Goal: Task Accomplishment & Management: Complete application form

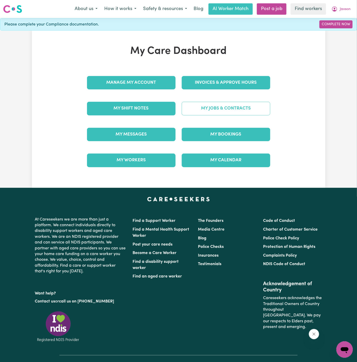
click at [232, 106] on link "My Jobs & Contracts" at bounding box center [226, 108] width 89 height 13
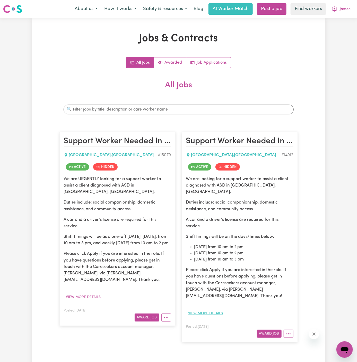
click at [216, 310] on button "View more details" at bounding box center [205, 314] width 39 height 8
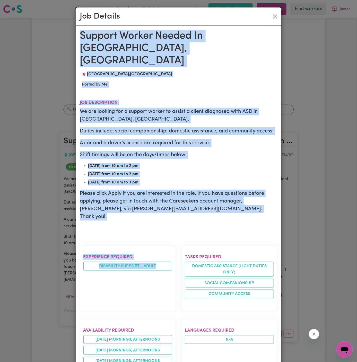
drag, startPoint x: 79, startPoint y: 35, endPoint x: 179, endPoint y: 290, distance: 273.6
click at [179, 290] on div "Support Worker Needed In [GEOGRAPHIC_DATA], [GEOGRAPHIC_DATA] , [GEOGRAPHIC_DAT…" at bounding box center [179, 332] width 206 height 612
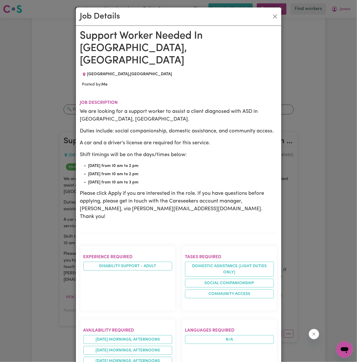
click at [341, 178] on div "Job Details Support Worker Needed In [GEOGRAPHIC_DATA], [GEOGRAPHIC_DATA] , [GE…" at bounding box center [178, 181] width 357 height 362
click at [276, 12] on button "Close" at bounding box center [275, 16] width 8 height 8
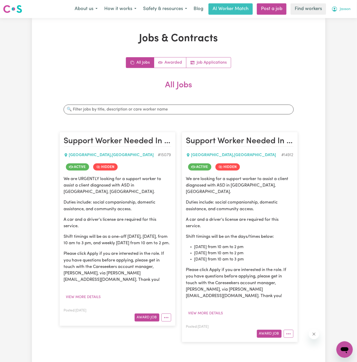
click at [349, 9] on span "Jaxson" at bounding box center [345, 9] width 11 height 6
click at [341, 16] on link "My Dashboard" at bounding box center [333, 20] width 41 height 10
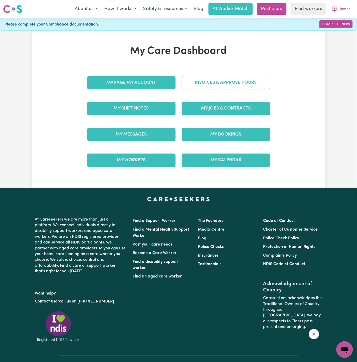
click at [231, 83] on link "Invoices & Approve Hours" at bounding box center [226, 82] width 89 height 13
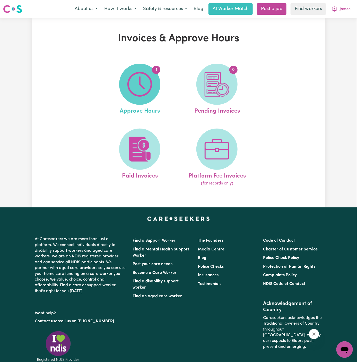
click at [144, 93] on img at bounding box center [140, 84] width 25 height 25
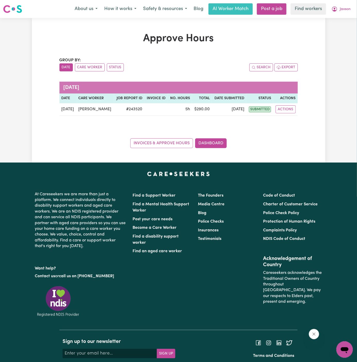
click at [178, 138] on div "Invoices & Approve Hours Dashboard" at bounding box center [179, 140] width 239 height 16
click at [178, 140] on link "Invoices & Approve Hours" at bounding box center [161, 143] width 63 height 10
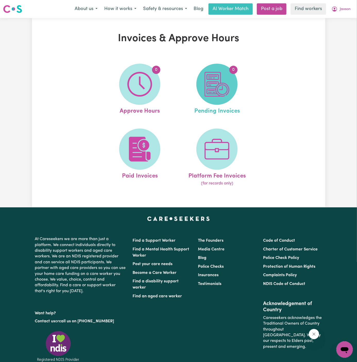
click at [220, 70] on span "0" at bounding box center [217, 84] width 41 height 41
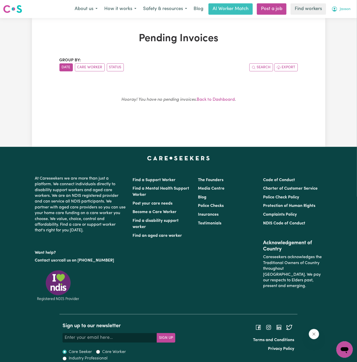
click at [343, 10] on span "Jaxson" at bounding box center [345, 9] width 11 height 6
click at [340, 18] on link "My Dashboard" at bounding box center [333, 20] width 41 height 10
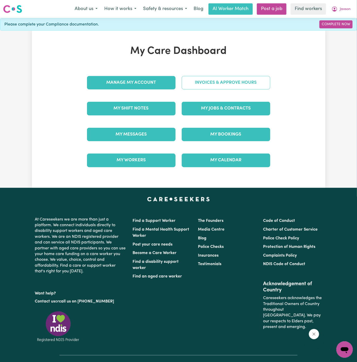
click at [232, 79] on link "Invoices & Approve Hours" at bounding box center [226, 82] width 89 height 13
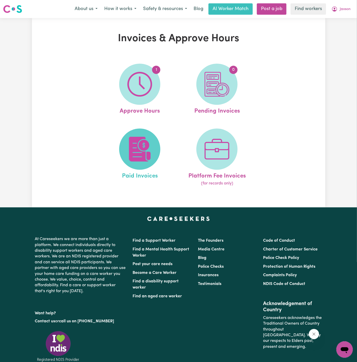
click at [151, 154] on img at bounding box center [140, 149] width 25 height 25
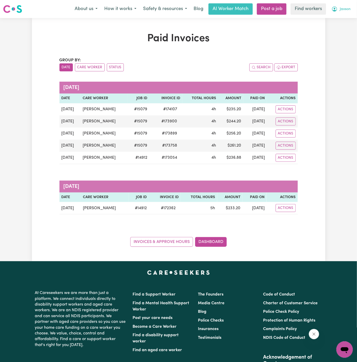
click at [347, 6] on button "Jaxson" at bounding box center [342, 9] width 26 height 11
click at [345, 16] on link "My Dashboard" at bounding box center [333, 20] width 41 height 10
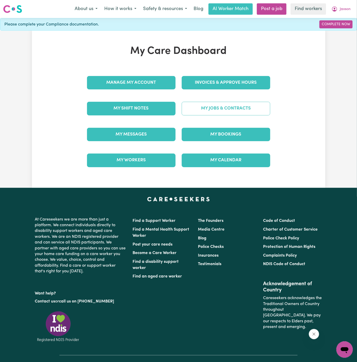
click at [225, 104] on link "My Jobs & Contracts" at bounding box center [226, 108] width 89 height 13
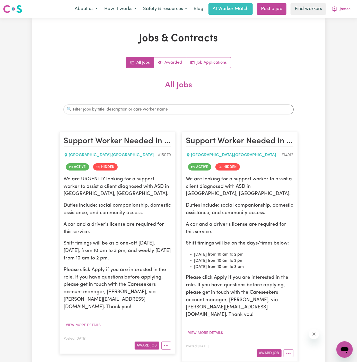
click at [218, 211] on p "Duties include: social companionship, domestic assistance, and community access." at bounding box center [239, 209] width 107 height 15
click at [214, 329] on button "View more details" at bounding box center [205, 333] width 39 height 8
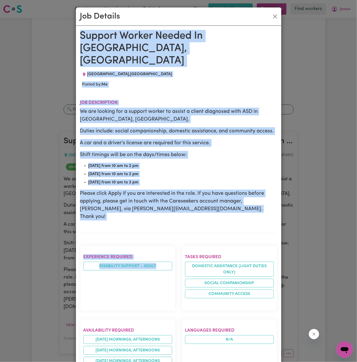
drag, startPoint x: 83, startPoint y: 35, endPoint x: 153, endPoint y: 272, distance: 246.9
click at [153, 272] on div "Support Worker Needed In [GEOGRAPHIC_DATA], [GEOGRAPHIC_DATA] , [GEOGRAPHIC_DAT…" at bounding box center [178, 331] width 197 height 603
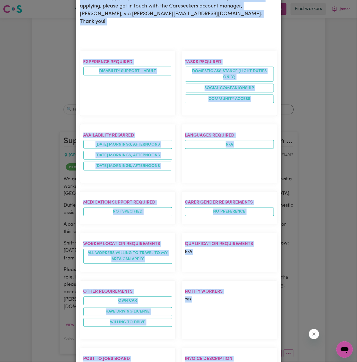
scroll to position [260, 0]
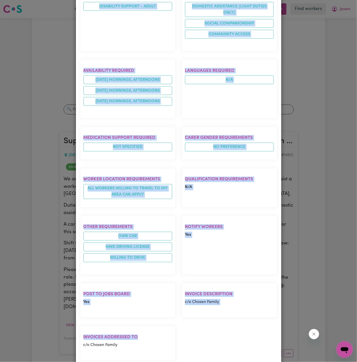
copy div "Support Worker Needed In [GEOGRAPHIC_DATA], [GEOGRAPHIC_DATA] , [GEOGRAPHIC_DAT…"
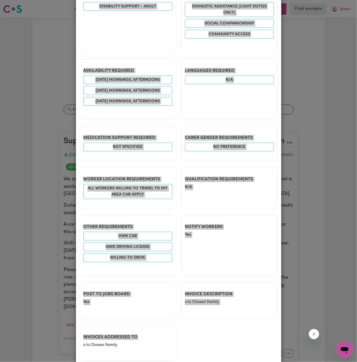
scroll to position [0, 0]
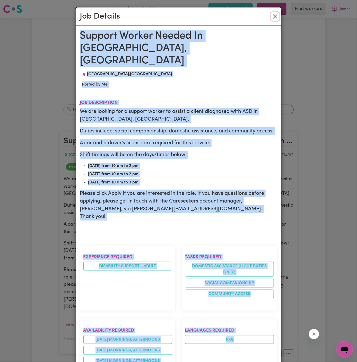
click at [277, 18] on button "Close" at bounding box center [275, 16] width 8 height 8
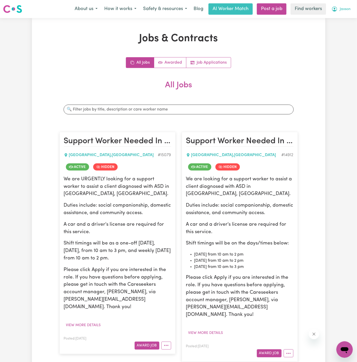
click at [344, 8] on span "Jaxson" at bounding box center [345, 9] width 11 height 6
click at [294, 61] on div "All Jobs Awarded Job Applications" at bounding box center [179, 62] width 239 height 11
click at [271, 8] on link "Post a job" at bounding box center [272, 8] width 30 height 11
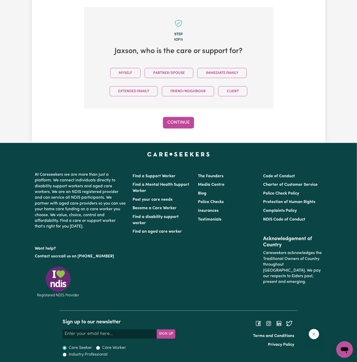
scroll to position [129, 0]
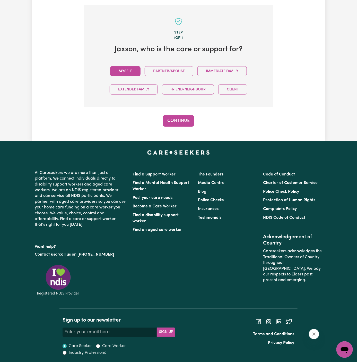
click at [126, 71] on button "Myself" at bounding box center [125, 71] width 30 height 10
click at [172, 116] on button "Continue" at bounding box center [178, 120] width 31 height 11
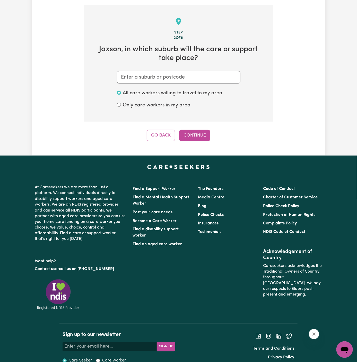
scroll to position [134, 0]
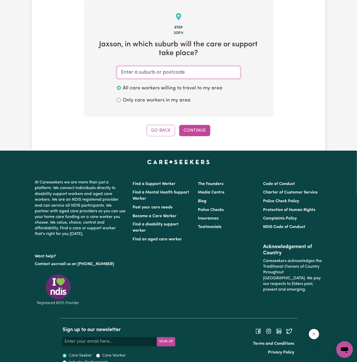
click at [170, 73] on input "text" at bounding box center [179, 72] width 124 height 12
click at [163, 71] on input "text" at bounding box center [179, 72] width 124 height 12
paste input "[GEOGRAPHIC_DATA]"
type input "[GEOGRAPHIC_DATA]"
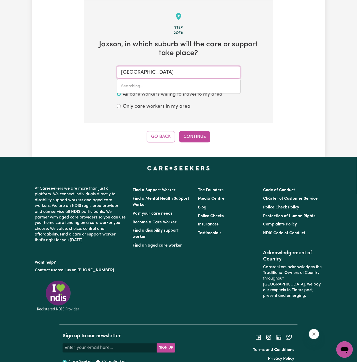
type input "[GEOGRAPHIC_DATA]"
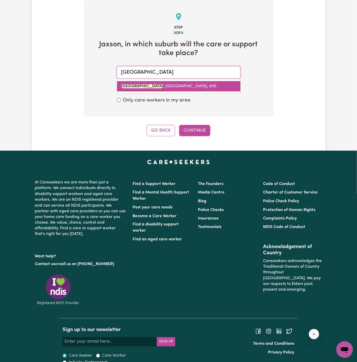
click at [180, 89] on link "[GEOGRAPHIC_DATA]" at bounding box center [178, 86] width 123 height 10
type input "[GEOGRAPHIC_DATA]"
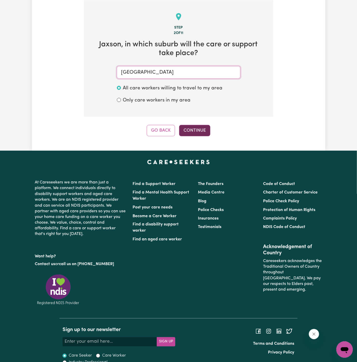
type input "[GEOGRAPHIC_DATA]"
click at [197, 128] on button "Continue" at bounding box center [194, 130] width 31 height 11
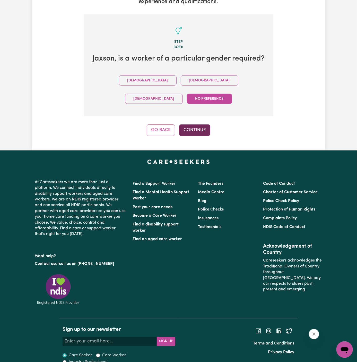
click at [196, 124] on button "Continue" at bounding box center [194, 129] width 31 height 11
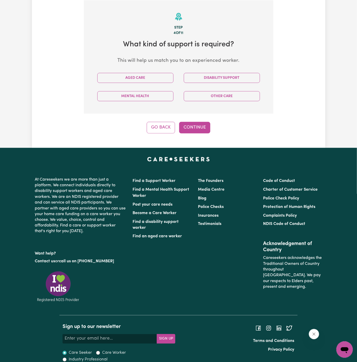
scroll to position [134, 0]
click at [216, 74] on button "Disability Support" at bounding box center [222, 78] width 76 height 10
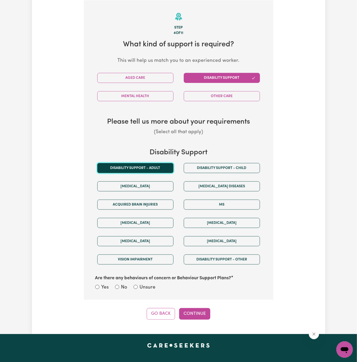
click at [166, 170] on button "Disability support - Adult" at bounding box center [135, 168] width 76 height 10
click at [152, 285] on label "Unsure" at bounding box center [148, 287] width 16 height 7
click at [138, 285] on input "Unsure" at bounding box center [136, 287] width 4 height 4
radio input "true"
click at [184, 311] on button "Continue" at bounding box center [194, 313] width 31 height 11
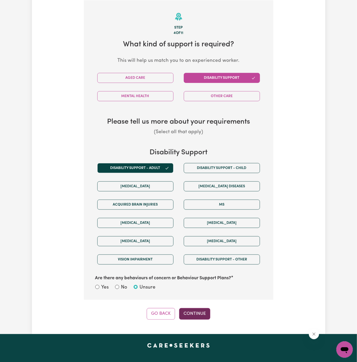
select select "PRIVATELY"
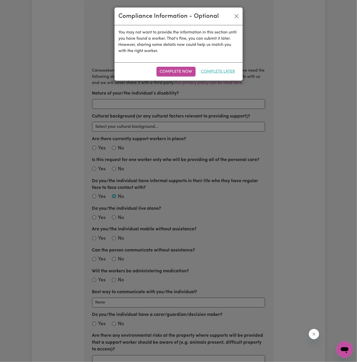
click at [220, 69] on button "Complete Later" at bounding box center [218, 72] width 41 height 10
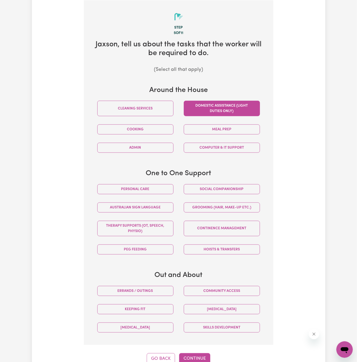
click at [217, 108] on button "Domestic assistance (light duties only)" at bounding box center [222, 108] width 76 height 15
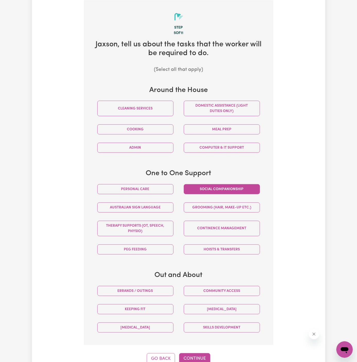
click at [234, 189] on button "Social companionship" at bounding box center [222, 189] width 76 height 10
click at [229, 106] on button "Domestic assistance (light duties only)" at bounding box center [222, 108] width 76 height 15
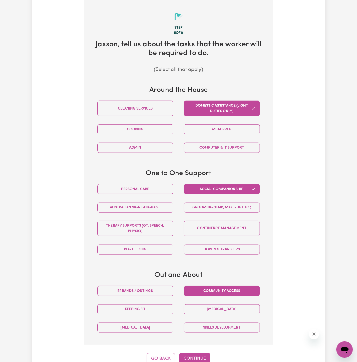
click at [241, 286] on button "Community access" at bounding box center [222, 291] width 76 height 10
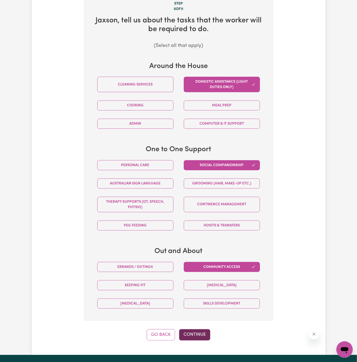
click at [204, 329] on button "Continue" at bounding box center [194, 334] width 31 height 11
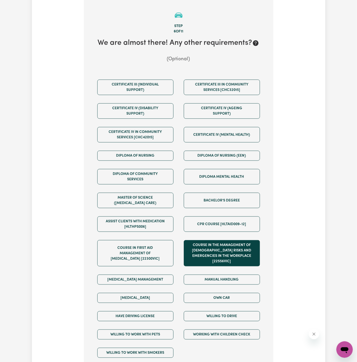
scroll to position [134, 0]
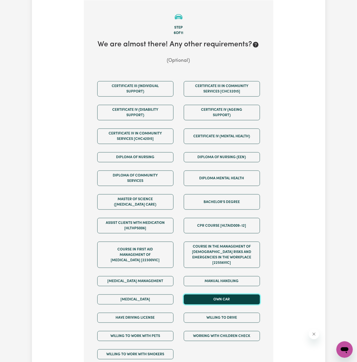
click at [238, 295] on button "Own Car" at bounding box center [222, 300] width 76 height 10
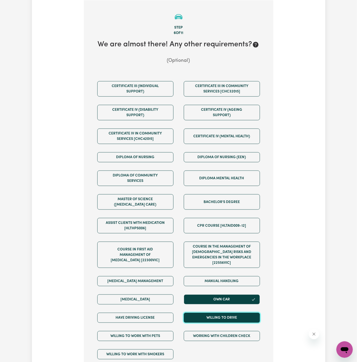
click at [238, 313] on button "Willing to drive" at bounding box center [222, 318] width 76 height 10
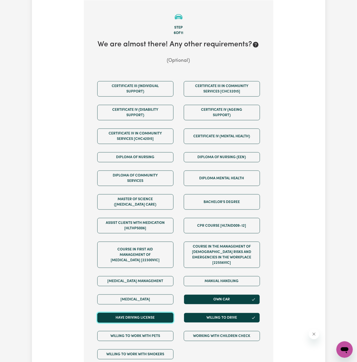
click at [162, 313] on button "Have driving license" at bounding box center [135, 318] width 76 height 10
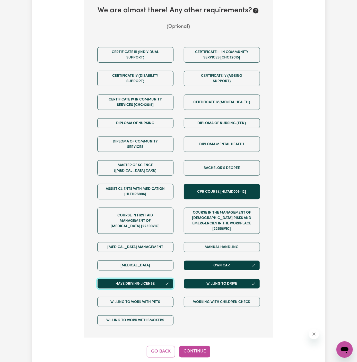
scroll to position [212, 0]
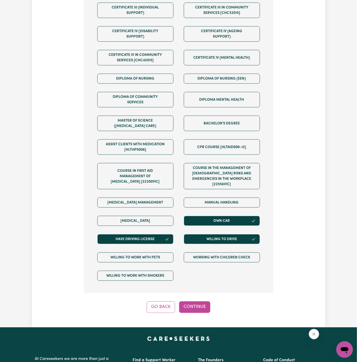
click at [191, 308] on div "Tell us your care and support requirements Welcome to Careseekers. We are excit…" at bounding box center [179, 67] width 294 height 522
click at [197, 302] on button "Continue" at bounding box center [194, 307] width 31 height 11
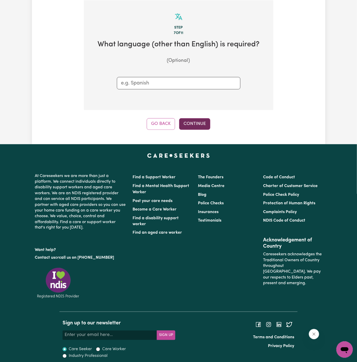
click at [199, 128] on button "Continue" at bounding box center [194, 123] width 31 height 11
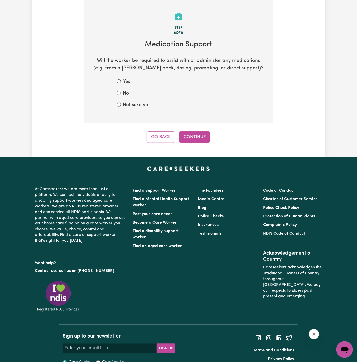
click at [124, 95] on label "No" at bounding box center [126, 93] width 6 height 7
click at [121, 95] on input "No" at bounding box center [119, 93] width 4 height 4
radio input "true"
click at [198, 136] on button "Continue" at bounding box center [194, 136] width 31 height 11
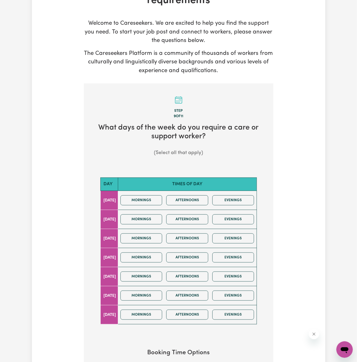
scroll to position [67, 0]
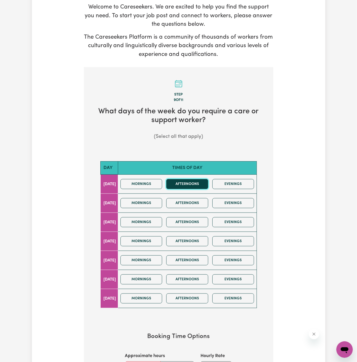
click at [187, 184] on button "Afternoons" at bounding box center [187, 184] width 42 height 10
click at [159, 184] on button "Mornings" at bounding box center [142, 184] width 42 height 10
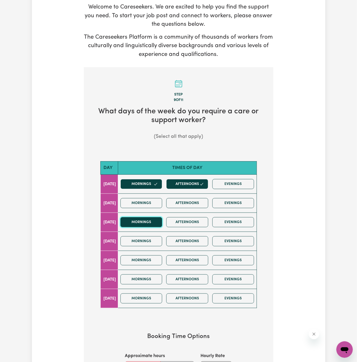
click at [160, 225] on button "Mornings" at bounding box center [142, 222] width 42 height 10
click at [195, 225] on button "Afternoons" at bounding box center [187, 222] width 42 height 10
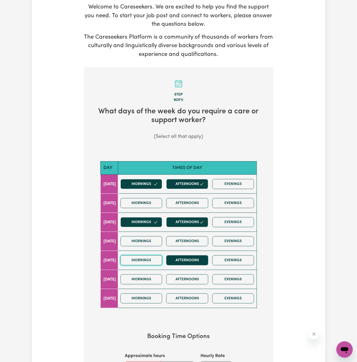
drag, startPoint x: 158, startPoint y: 255, endPoint x: 174, endPoint y: 256, distance: 16.3
click at [160, 255] on button "Mornings" at bounding box center [142, 260] width 42 height 10
click at [174, 256] on button "Afternoons" at bounding box center [187, 260] width 42 height 10
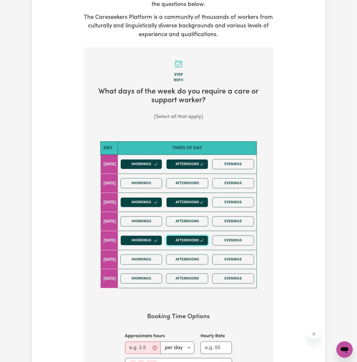
scroll to position [88, 0]
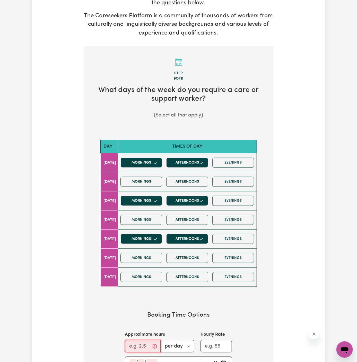
click at [141, 344] on input "Approximate hours" at bounding box center [143, 346] width 36 height 12
type input "5"
click at [108, 305] on section "Booking Time Options Approximate hours 5 per day per week Hourly Rate / /" at bounding box center [178, 340] width 173 height 74
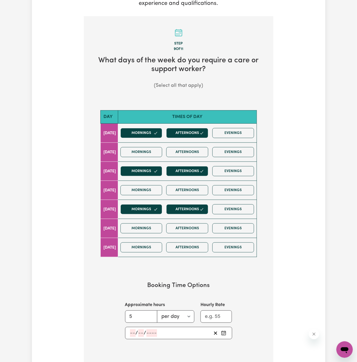
scroll to position [136, 0]
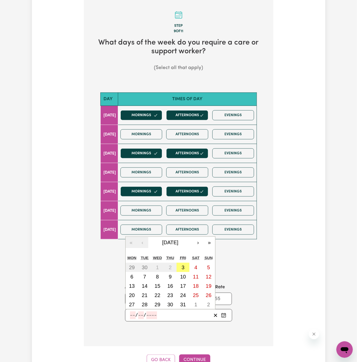
click at [134, 313] on input "number" at bounding box center [133, 316] width 6 height 8
click at [157, 275] on abbr "8" at bounding box center [157, 277] width 3 height 6
type input "[DATE]"
type input "8"
type input "10"
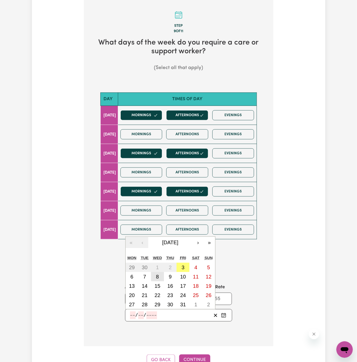
type input "2025"
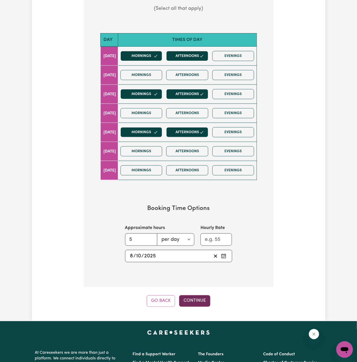
click at [197, 295] on button "Continue" at bounding box center [194, 300] width 31 height 11
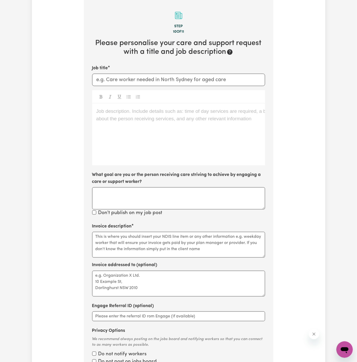
scroll to position [134, 0]
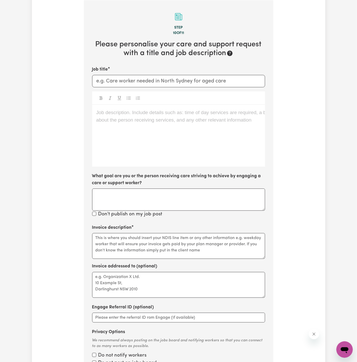
click at [189, 132] on div "Job description. Include details such as: time of day services are required, a …" at bounding box center [178, 136] width 173 height 62
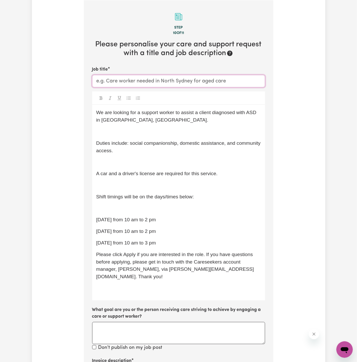
click at [156, 76] on input "Job title" at bounding box center [178, 81] width 173 height 12
paste input "Support Worker Needed In [GEOGRAPHIC_DATA], [GEOGRAPHIC_DATA]"
type input "Support Worker Needed In [GEOGRAPHIC_DATA], [GEOGRAPHIC_DATA]"
click at [156, 132] on p "﻿" at bounding box center [178, 131] width 165 height 7
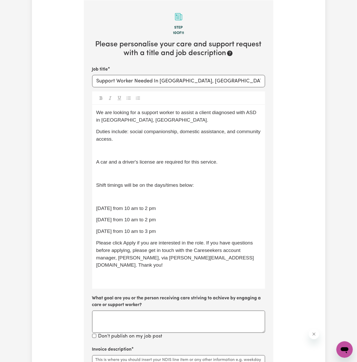
click at [155, 147] on p "﻿" at bounding box center [178, 150] width 165 height 7
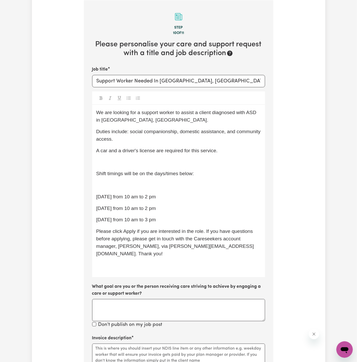
click at [153, 155] on div "We are looking for a support worker to assist a client diagnosed with ASD in [G…" at bounding box center [178, 191] width 173 height 172
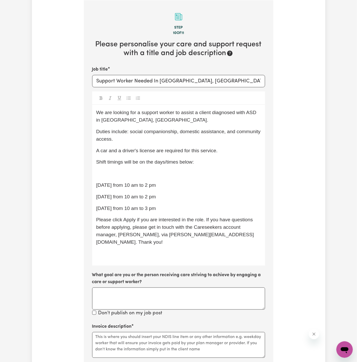
click at [153, 164] on span "Shift timings will be on the days/times below:" at bounding box center [145, 161] width 98 height 5
click at [153, 175] on p "﻿" at bounding box center [178, 173] width 165 height 7
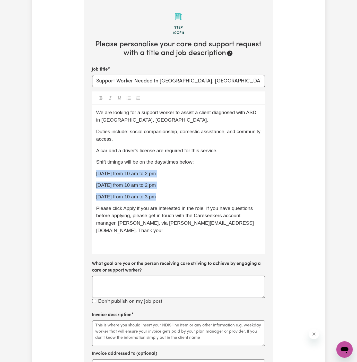
drag, startPoint x: 163, startPoint y: 193, endPoint x: 89, endPoint y: 167, distance: 77.6
click at [89, 167] on section "Step 10 of 11 Please personalise your care and support request with a title and…" at bounding box center [179, 233] width 190 height 467
click at [131, 96] on button "Toggle undefined" at bounding box center [128, 98] width 7 height 7
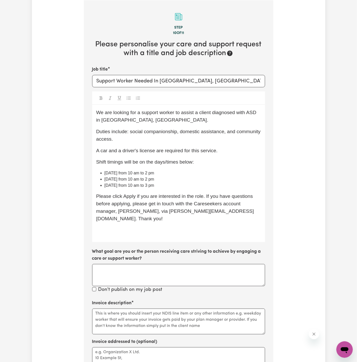
click at [191, 217] on div "We are looking for a support worker to assist a client diagnosed with ASD in [G…" at bounding box center [178, 173] width 173 height 137
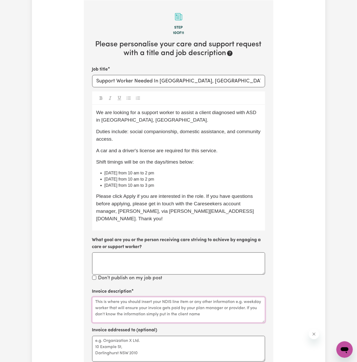
click at [144, 298] on textarea "Invoice description" at bounding box center [178, 310] width 173 height 26
paste textarea "social companionship, domestic assistance, and community access"
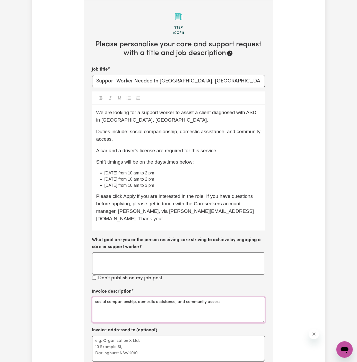
type textarea "social companionship, domestic assistance, and community access"
click at [182, 336] on textarea "Invoice addressed to (optional)" at bounding box center [178, 349] width 173 height 26
paste textarea "c/o Chosen Family"
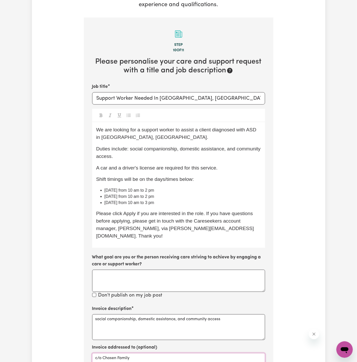
scroll to position [115, 0]
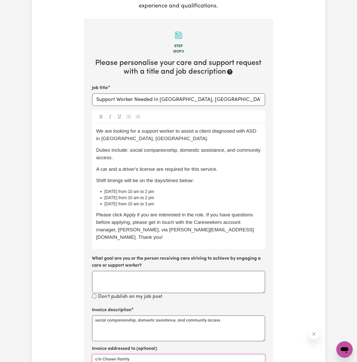
type textarea "c/o Chosen Family"
click at [113, 131] on span "We are looking for a support worker to assist a client diagnosed with ASD in [G…" at bounding box center [177, 134] width 162 height 13
click at [112, 131] on span "We are looking for a support worker to assist a client diagnosed with ASD in [G…" at bounding box center [177, 134] width 162 height 13
click at [201, 207] on div "We are URGENTLY looking for a support worker to assist a client diagnosed with …" at bounding box center [178, 186] width 173 height 126
click at [210, 183] on p "Shift timings will be on the days/times below:" at bounding box center [178, 180] width 165 height 7
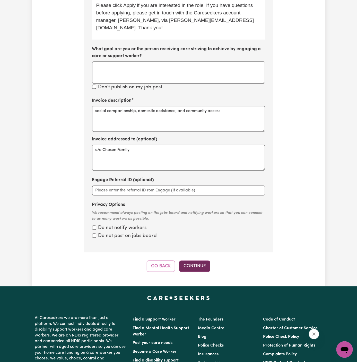
click at [200, 261] on button "Continue" at bounding box center [194, 266] width 31 height 11
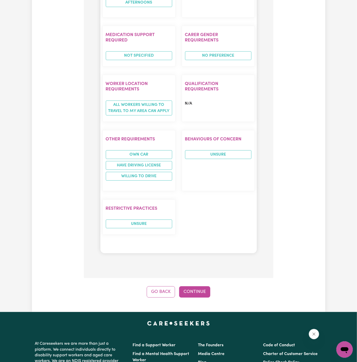
scroll to position [622, 0]
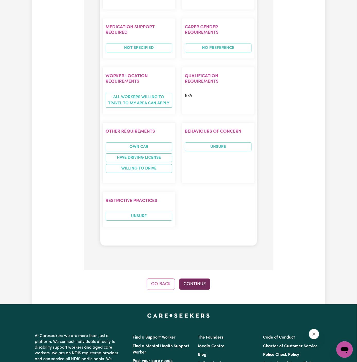
click at [200, 279] on button "Continue" at bounding box center [194, 284] width 31 height 11
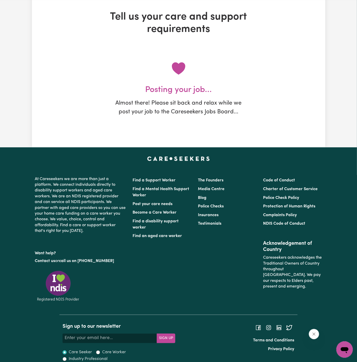
scroll to position [0, 0]
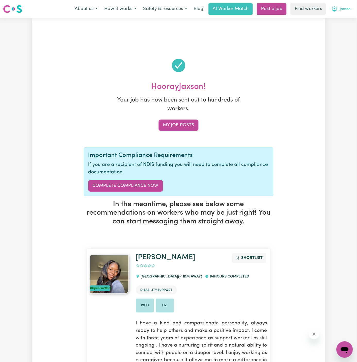
click at [351, 7] on button "Jaxson" at bounding box center [342, 9] width 26 height 11
click at [347, 16] on link "My Dashboard" at bounding box center [333, 20] width 41 height 10
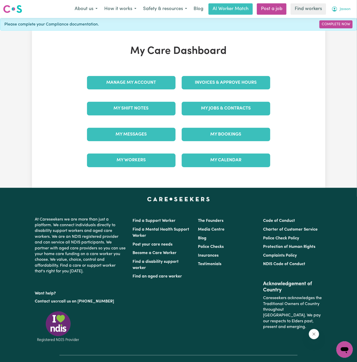
click at [345, 8] on span "Jaxson" at bounding box center [345, 9] width 11 height 6
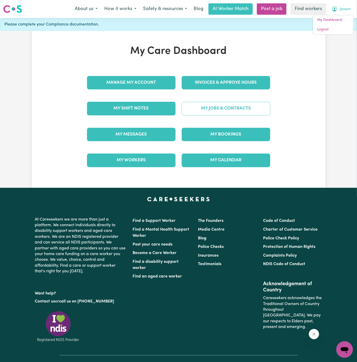
click at [238, 108] on link "My Jobs & Contracts" at bounding box center [226, 108] width 89 height 13
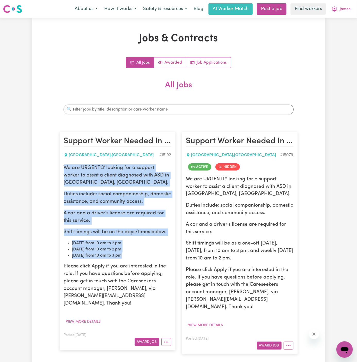
drag, startPoint x: 62, startPoint y: 169, endPoint x: 146, endPoint y: 257, distance: 121.2
click at [146, 257] on article "Support Worker Needed In [GEOGRAPHIC_DATA], [GEOGRAPHIC_DATA] , [GEOGRAPHIC_DAT…" at bounding box center [118, 241] width 116 height 219
copy div "We are URGENTLY looking for a support worker to assist a client diagnosed with …"
click at [344, 10] on span "Jaxson" at bounding box center [345, 9] width 11 height 6
click at [340, 26] on link "Logout" at bounding box center [333, 30] width 41 height 10
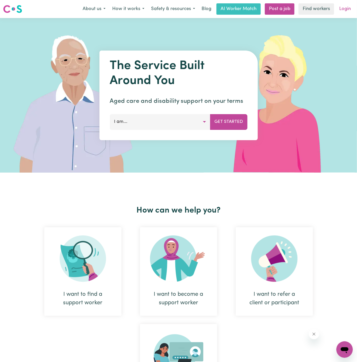
click at [344, 9] on link "Login" at bounding box center [346, 8] width 18 height 11
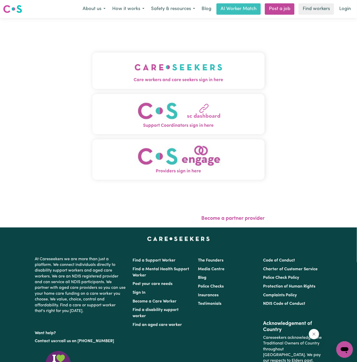
click at [143, 69] on img "Care workers and care seekers sign in here" at bounding box center [179, 67] width 88 height 19
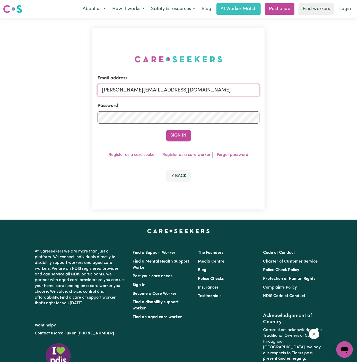
click at [182, 88] on input "[PERSON_NAME][EMAIL_ADDRESS][DOMAIN_NAME]" at bounding box center [179, 90] width 162 height 12
type input "[EMAIL_ADDRESS][DOMAIN_NAME]"
click at [275, 13] on link "Post a job" at bounding box center [280, 8] width 30 height 11
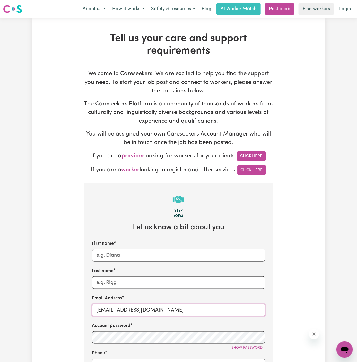
drag, startPoint x: 164, startPoint y: 310, endPoint x: 242, endPoint y: 308, distance: 77.3
click at [242, 308] on input "[EMAIL_ADDRESS][DOMAIN_NAME]" at bounding box center [178, 310] width 173 height 12
drag, startPoint x: 167, startPoint y: 311, endPoint x: 258, endPoint y: 310, distance: 91.5
click at [258, 310] on input "[EMAIL_ADDRESS][DOMAIN_NAME]" at bounding box center [178, 310] width 173 height 12
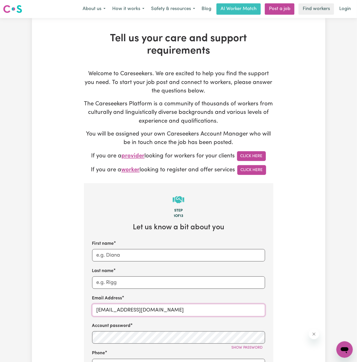
click at [165, 306] on input "[EMAIL_ADDRESS][DOMAIN_NAME]" at bounding box center [178, 310] width 173 height 12
paste input "KhoderYACH"
drag, startPoint x: 165, startPoint y: 306, endPoint x: 397, endPoint y: 43, distance: 350.9
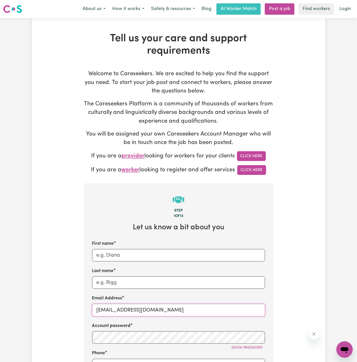
paste input "Khoder"
type input "[EMAIL_ADDRESS][DOMAIN_NAME]"
click at [149, 249] on input "First name" at bounding box center [178, 255] width 173 height 12
paste input "Khoder"
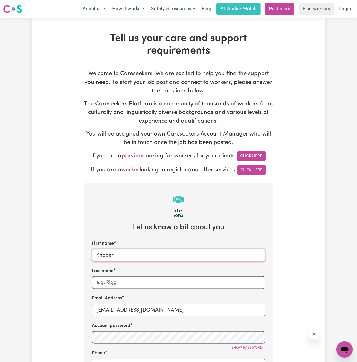
type input "Khoder"
click at [112, 284] on input "Last name" at bounding box center [178, 283] width 173 height 12
paste input "Your Aged Care At Home"
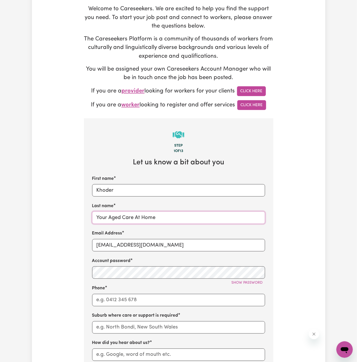
scroll to position [105, 0]
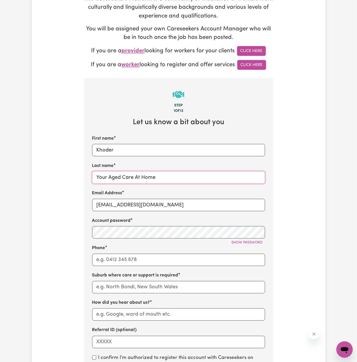
type input "Your Aged Care At Home"
click at [126, 260] on input "Phone" at bounding box center [178, 260] width 173 height 12
type input "1300765465"
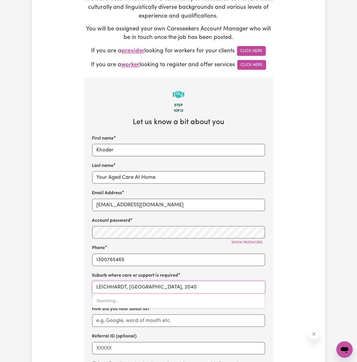
click at [143, 284] on input "LEICHHARDT, [GEOGRAPHIC_DATA], 2040" at bounding box center [178, 287] width 173 height 12
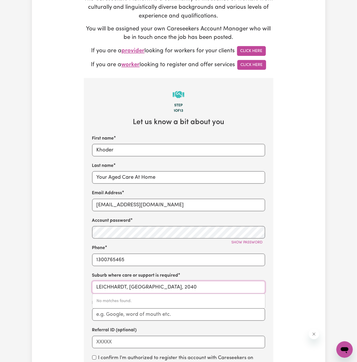
click at [143, 284] on input "LEICHHARDT, [GEOGRAPHIC_DATA], 2040" at bounding box center [178, 287] width 173 height 12
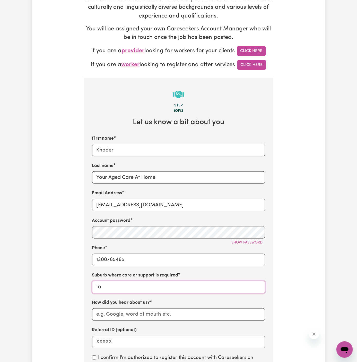
type input "t"
type input "u"
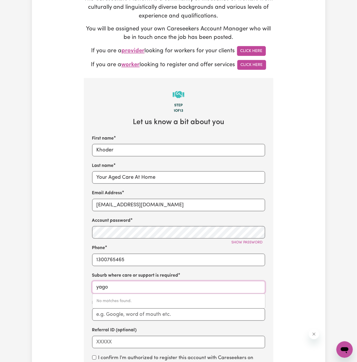
type input "yagoo"
type input "yagooNA, [GEOGRAPHIC_DATA], 2199"
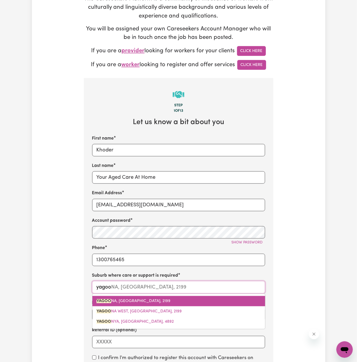
click at [131, 301] on span "YAGOO NA, [GEOGRAPHIC_DATA], 2199" at bounding box center [134, 301] width 74 height 4
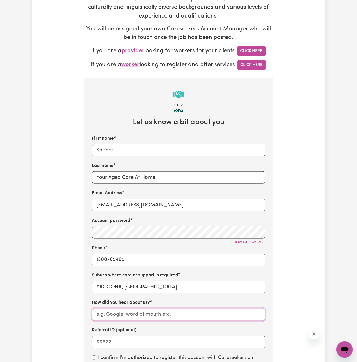
click at [141, 315] on input "How did you hear about us?" at bounding box center [178, 314] width 173 height 12
paste input "Your Aged Care At Home"
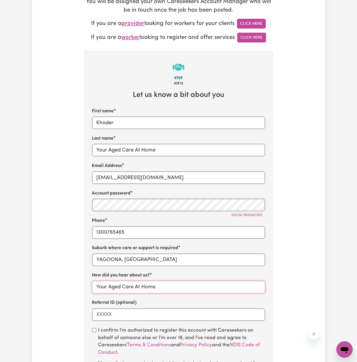
scroll to position [167, 0]
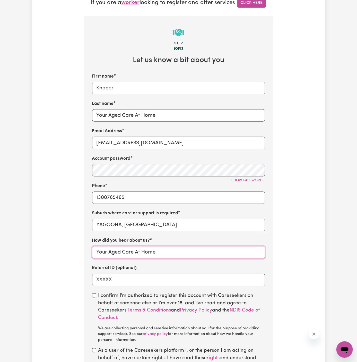
type input "Your Aged Care At Home"
click at [96, 296] on input "checkbox" at bounding box center [94, 296] width 4 height 4
checkbox input "true"
click at [96, 348] on div "As a user of the Careseekers platform I, or the person I am acting on behalf of…" at bounding box center [178, 358] width 173 height 22
click at [96, 350] on input "checkbox" at bounding box center [94, 350] width 4 height 4
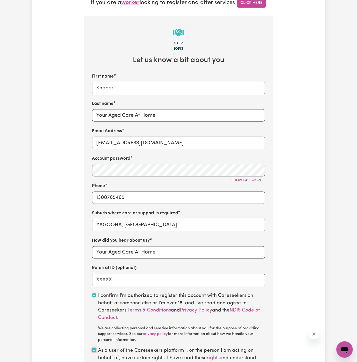
checkbox input "true"
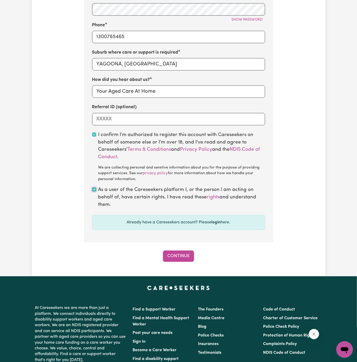
scroll to position [342, 0]
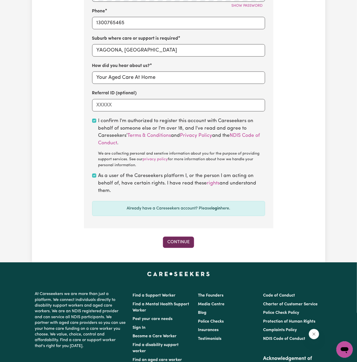
click at [182, 244] on button "Continue" at bounding box center [178, 242] width 31 height 11
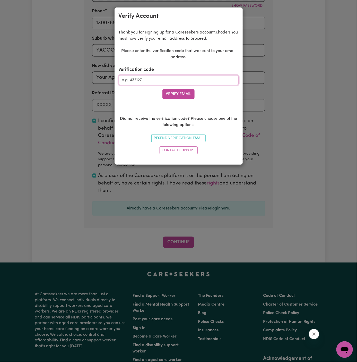
click at [152, 77] on input "Verification code" at bounding box center [179, 80] width 120 height 10
paste input "188654"
type input "188654"
click at [173, 92] on button "Verify Email" at bounding box center [179, 94] width 32 height 10
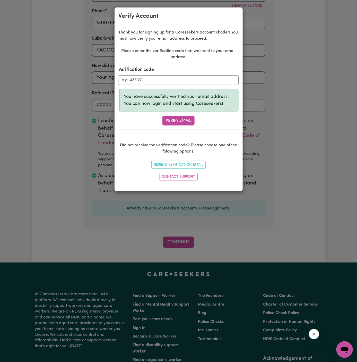
scroll to position [178, 0]
